Goal: Register for event/course

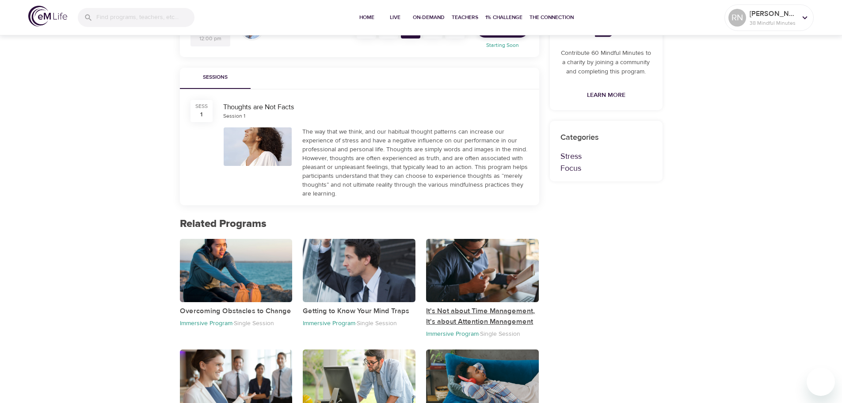
scroll to position [172, 0]
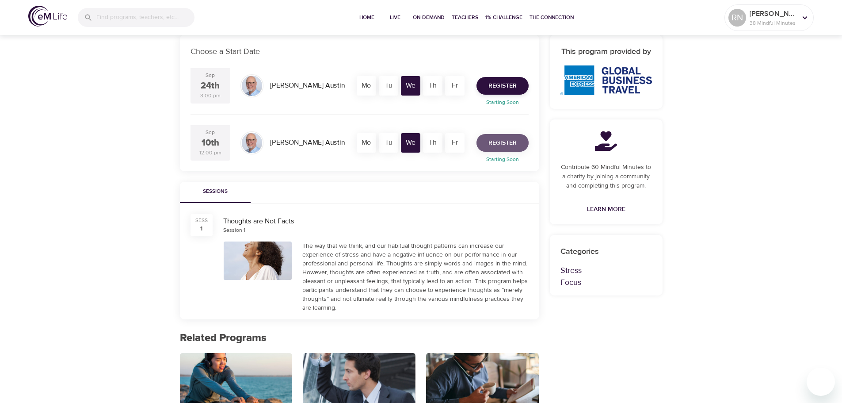
click at [505, 141] on span "Register" at bounding box center [503, 143] width 28 height 11
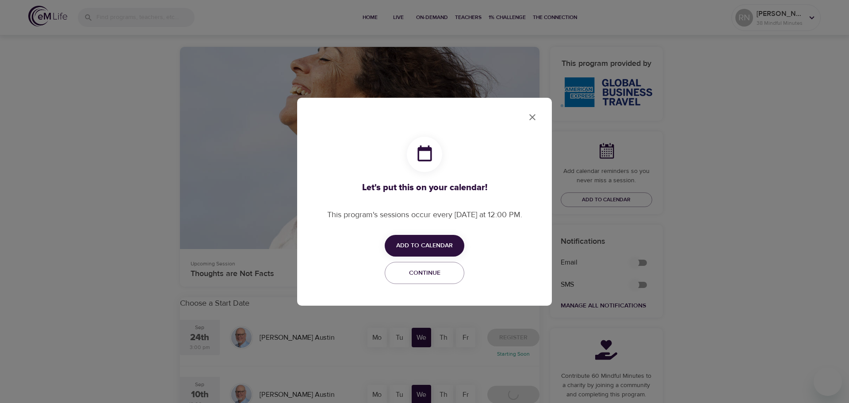
checkbox input "true"
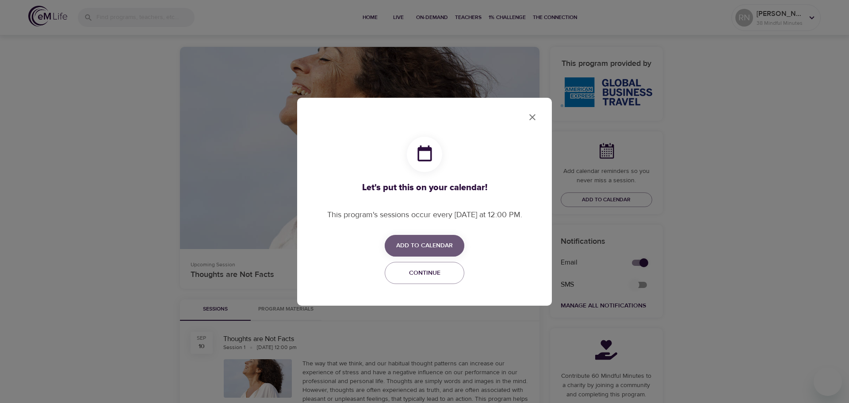
click at [417, 240] on span "Add to Calendar" at bounding box center [424, 245] width 57 height 11
click at [428, 286] on span "Outlook" at bounding box center [430, 280] width 27 height 12
click at [738, 234] on div at bounding box center [424, 201] width 849 height 403
click at [417, 274] on span "Continue" at bounding box center [424, 273] width 68 height 11
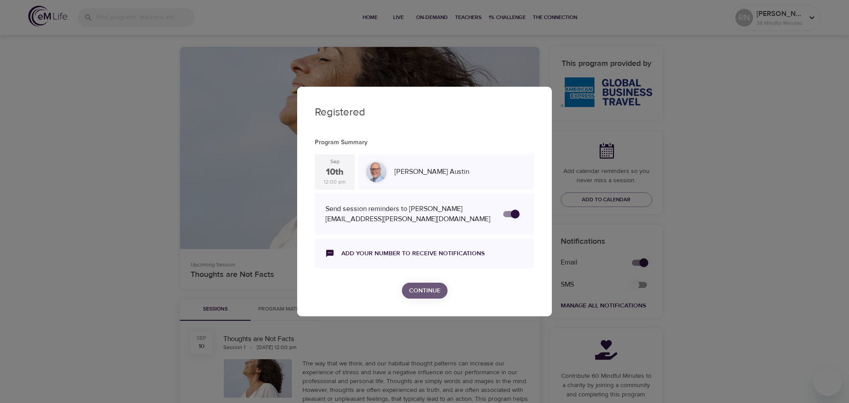
click at [424, 288] on span "Continue" at bounding box center [424, 290] width 31 height 11
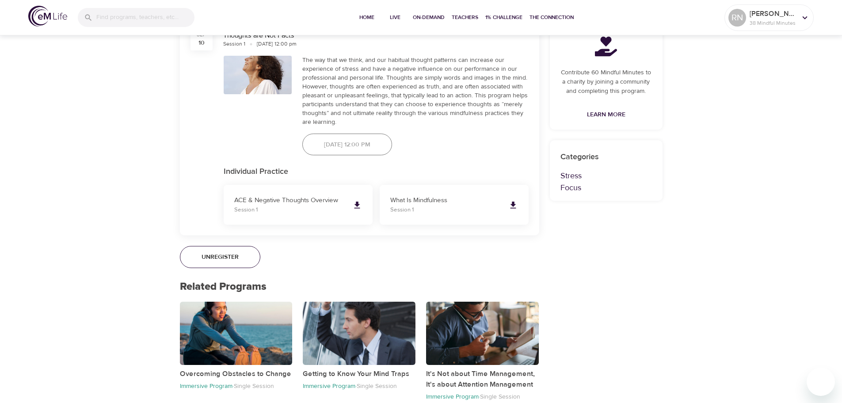
scroll to position [601, 0]
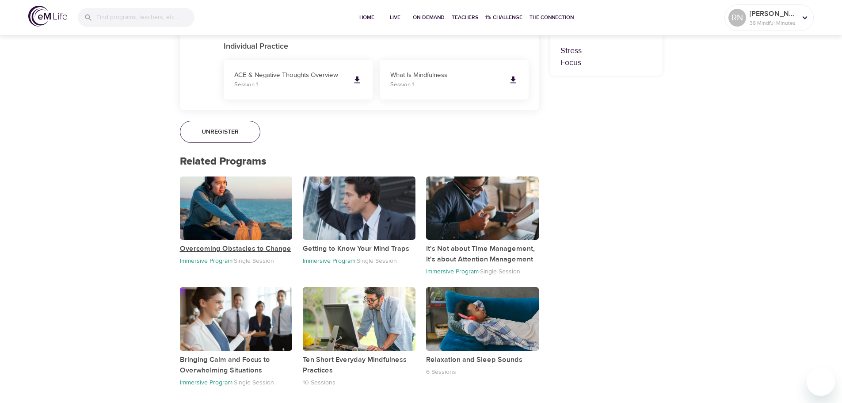
click at [240, 250] on p "Overcoming Obstacles to Change" at bounding box center [236, 248] width 113 height 11
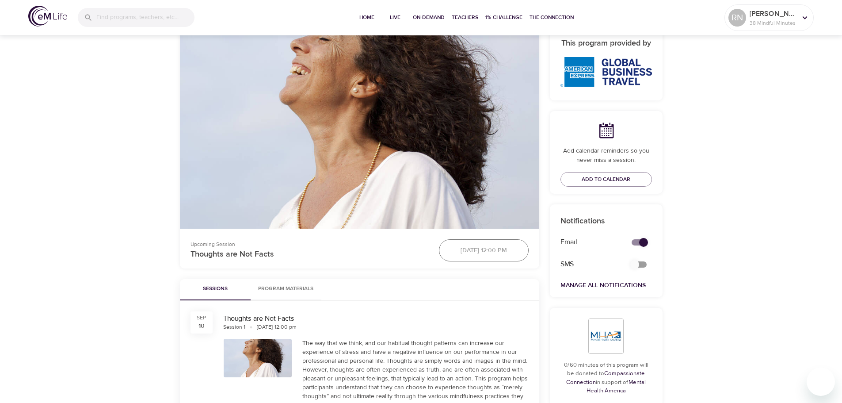
scroll to position [177, 0]
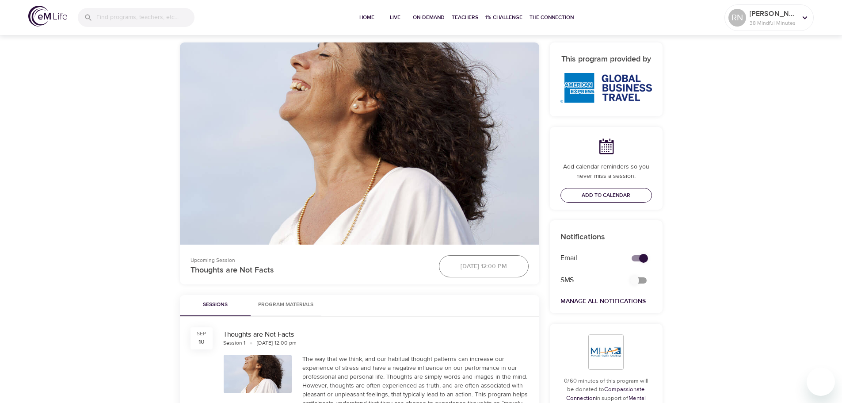
click at [623, 198] on span "Add to Calendar" at bounding box center [606, 195] width 49 height 9
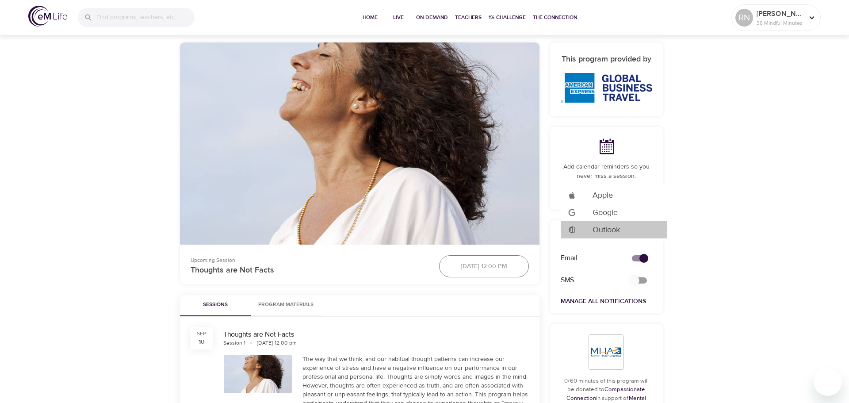
click at [591, 227] on div "Add to Google Calendar" at bounding box center [580, 230] width 25 height 8
click at [497, 324] on div at bounding box center [424, 201] width 849 height 403
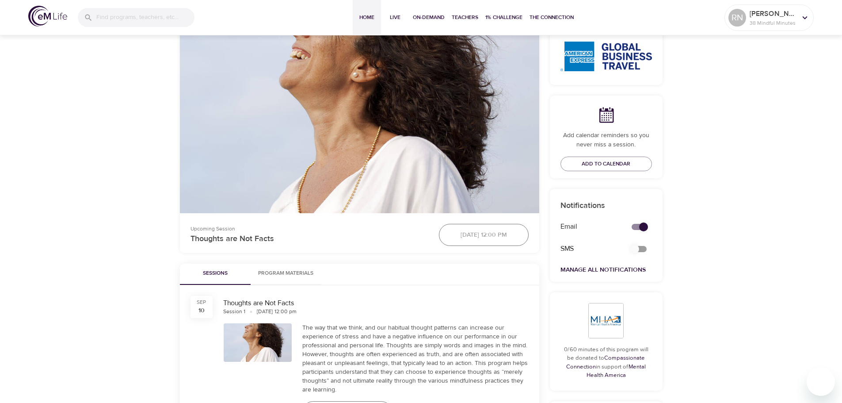
scroll to position [203, 0]
